Goal: Navigation & Orientation: Find specific page/section

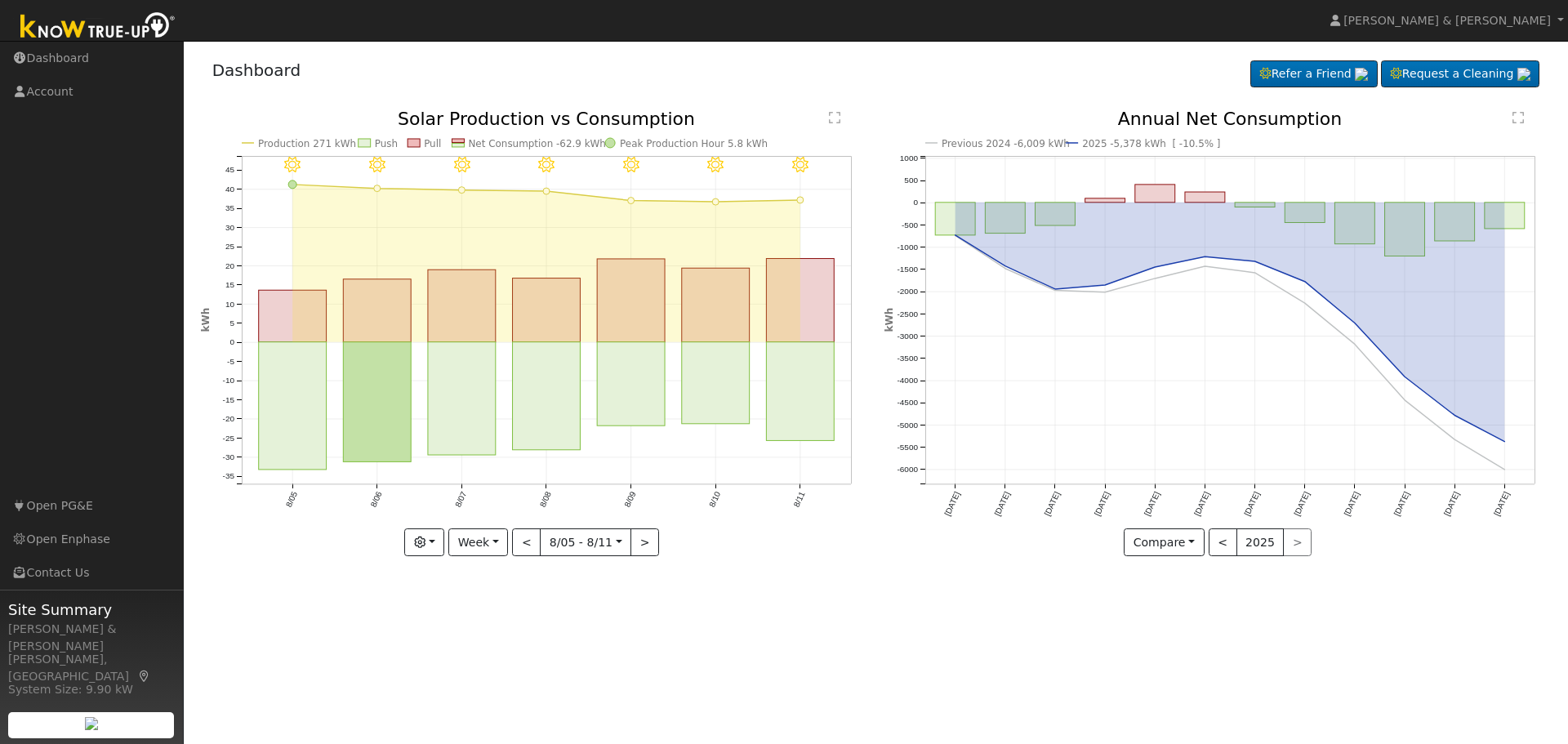
click at [57, 52] on link "Dashboard" at bounding box center [92, 58] width 184 height 34
